Goal: Task Accomplishment & Management: Use online tool/utility

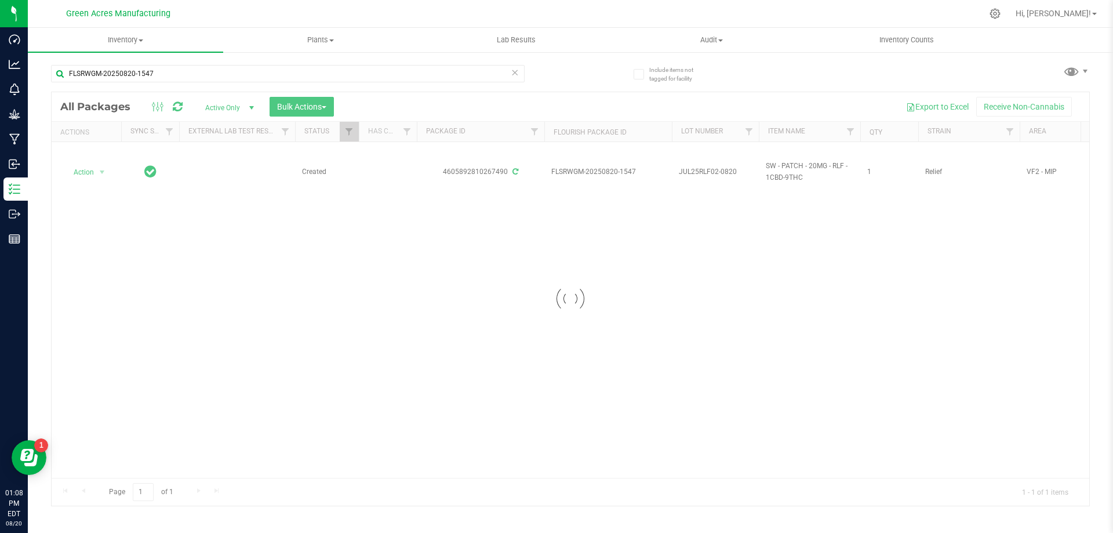
click at [999, 266] on div at bounding box center [571, 298] width 1038 height 413
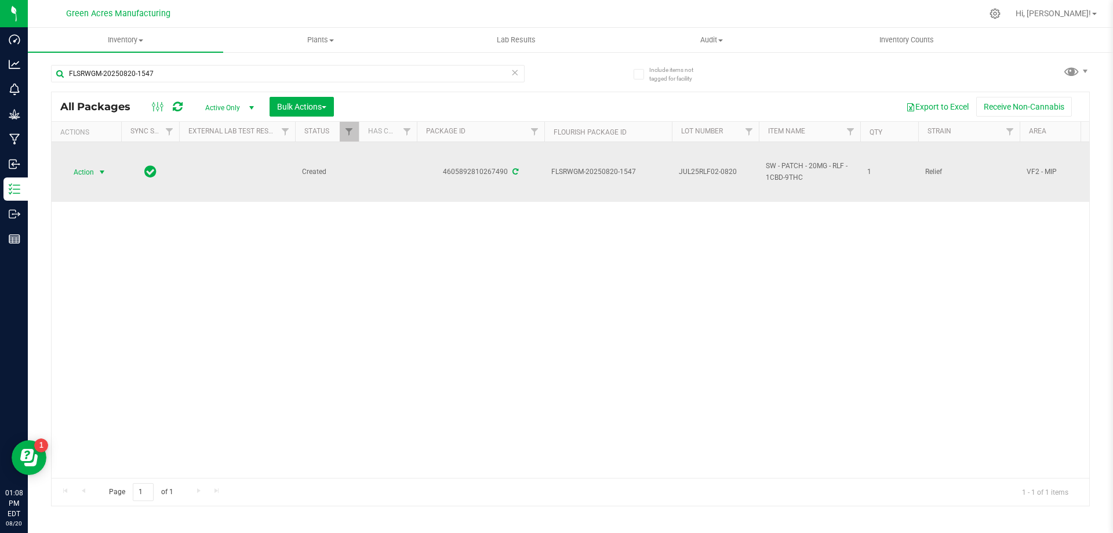
click at [85, 166] on span "Action" at bounding box center [78, 172] width 31 height 16
click at [68, 165] on span "Action" at bounding box center [78, 172] width 31 height 16
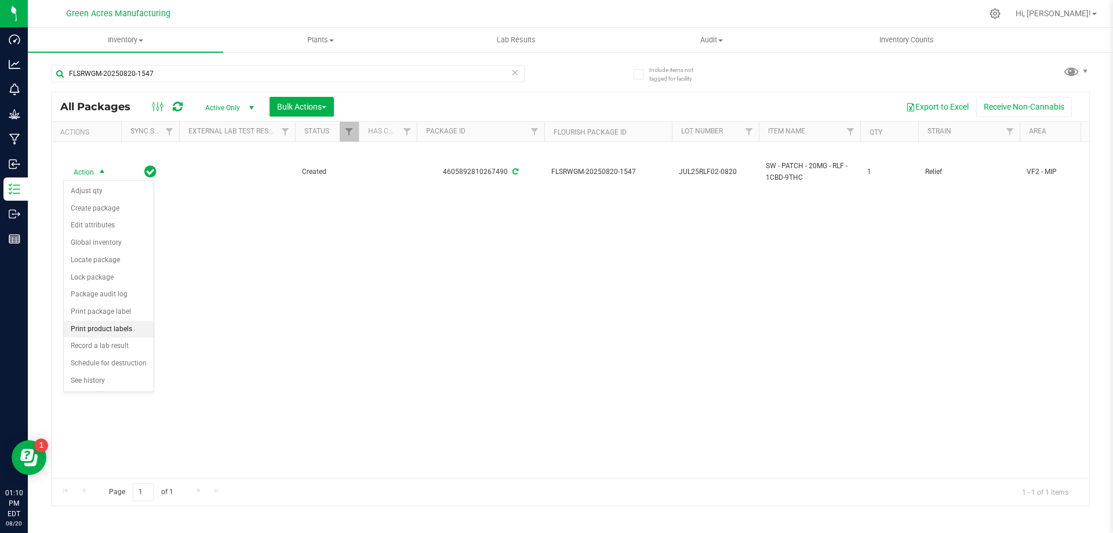
click at [102, 329] on li "Print product labels" at bounding box center [109, 329] width 90 height 17
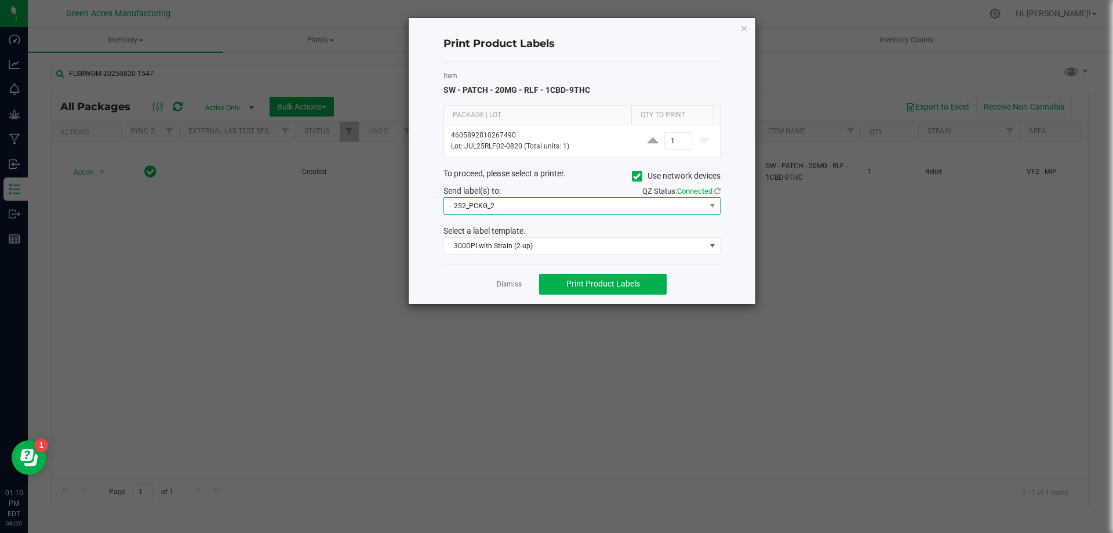
click at [549, 213] on span "252_PCKG_2" at bounding box center [575, 206] width 262 height 16
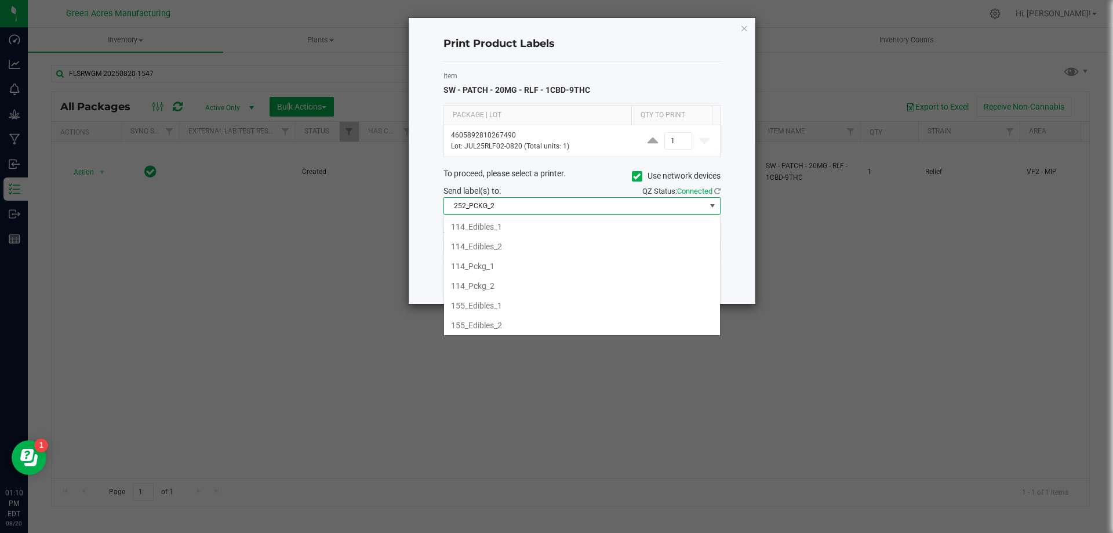
scroll to position [81, 0]
click at [549, 213] on span "252_PCKG_2" at bounding box center [575, 206] width 262 height 16
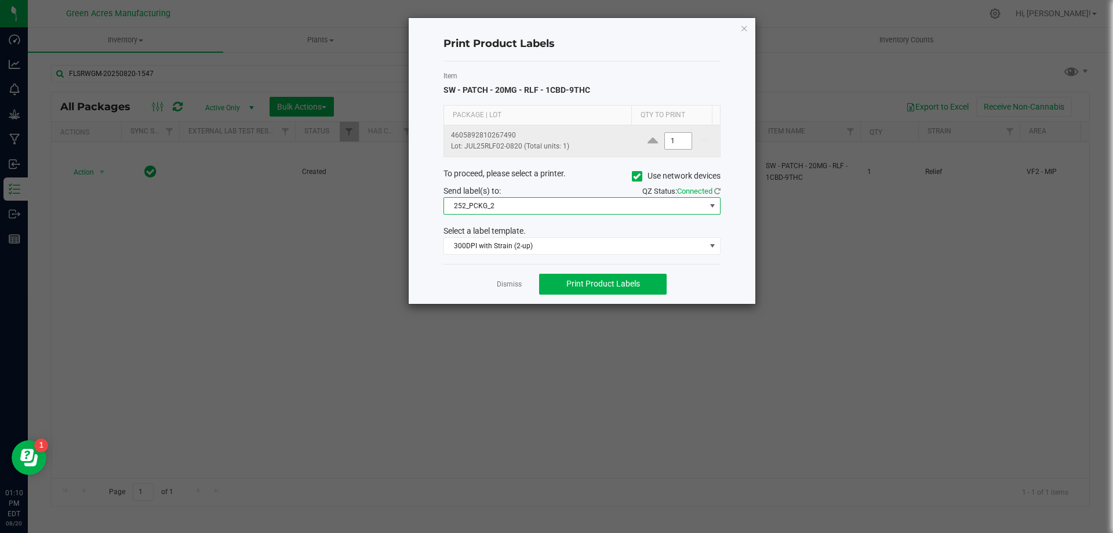
click at [672, 138] on input "1" at bounding box center [678, 141] width 27 height 16
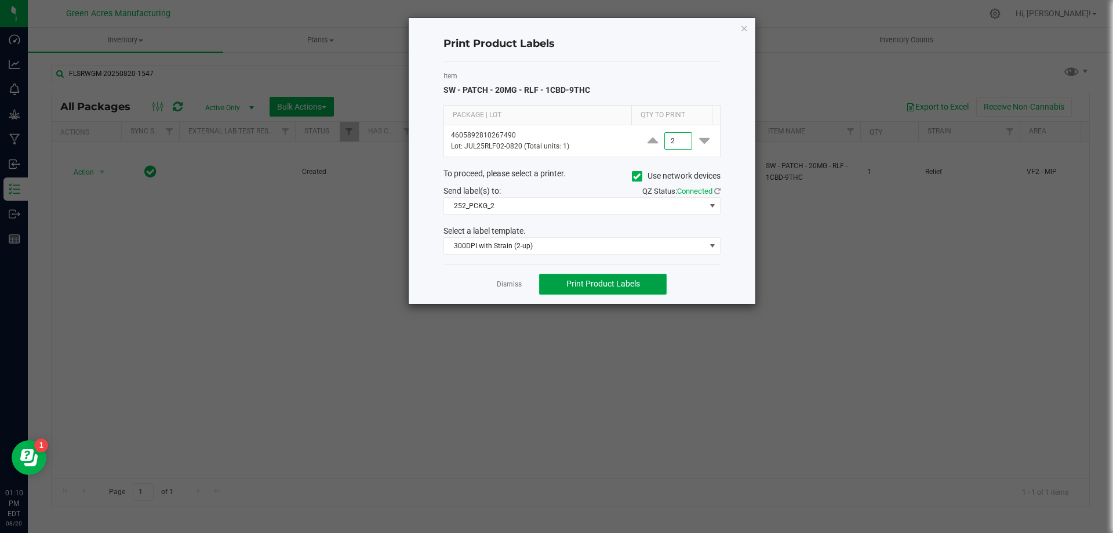
click at [629, 290] on button "Print Product Labels" at bounding box center [603, 284] width 128 height 21
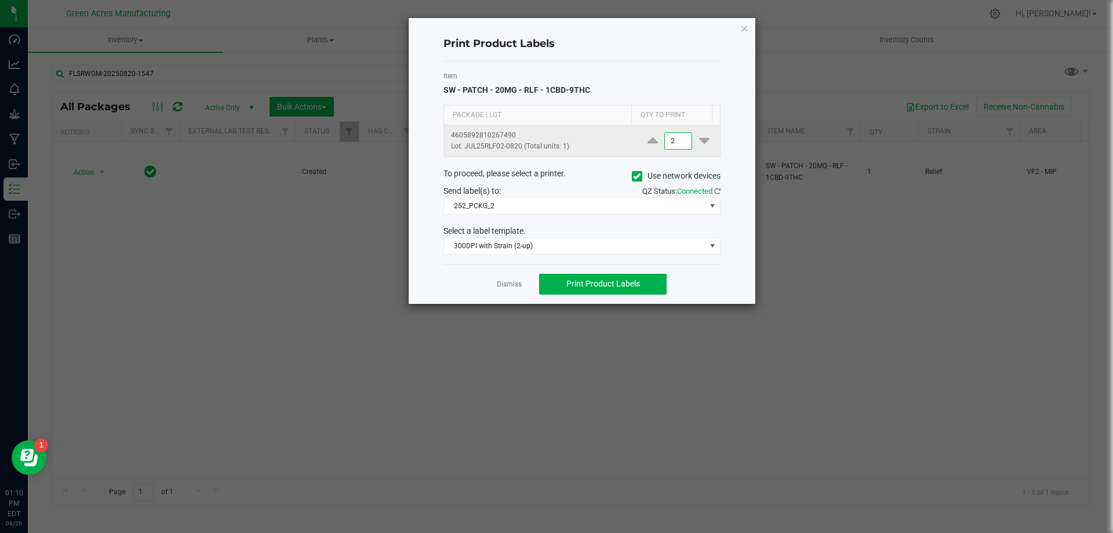
click at [671, 141] on input "2" at bounding box center [678, 141] width 27 height 16
type input "1,400"
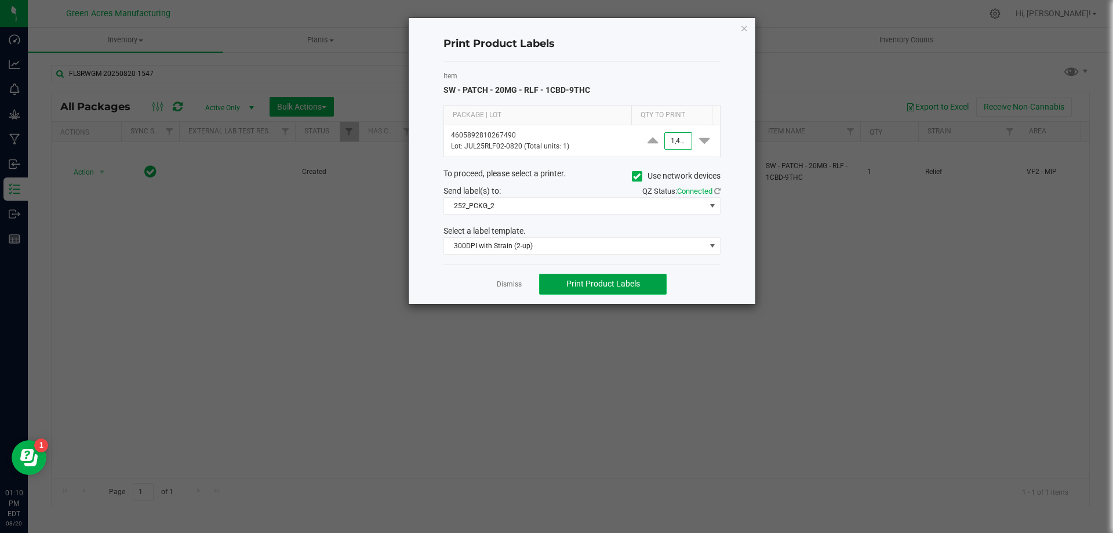
click at [613, 282] on span "Print Product Labels" at bounding box center [604, 283] width 74 height 9
